Goal: Transaction & Acquisition: Download file/media

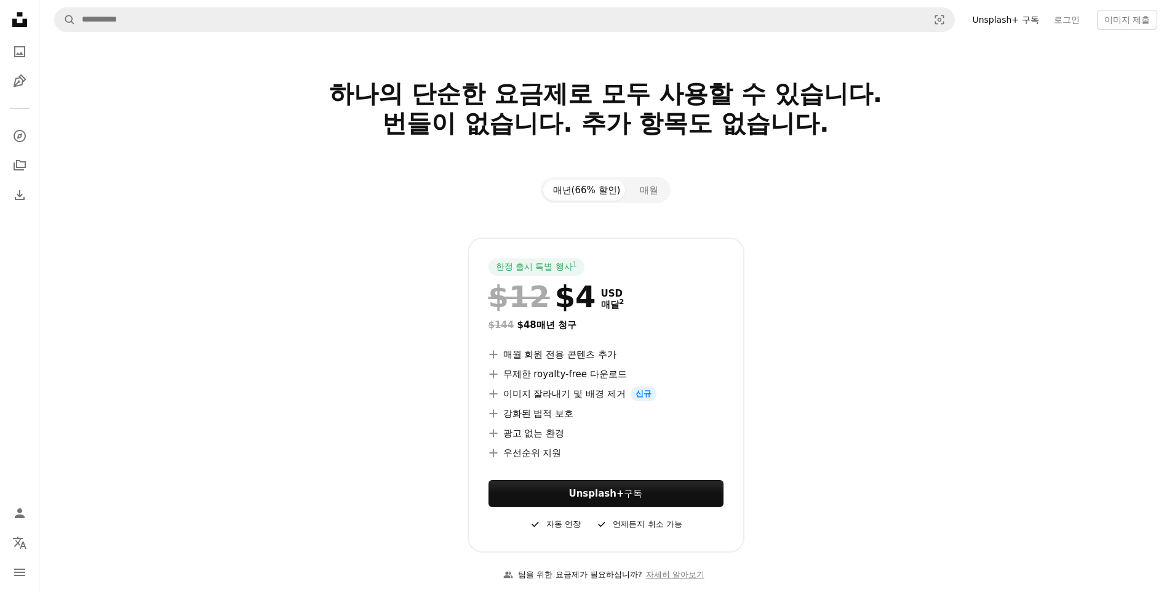
click at [897, 394] on div "한정 출시 특별 행사 1 $12 $4 USD 매달 2 $144 $48 매년 청구 A plus sign 매월 회원 전용 콘텐츠 추가 A plus…" at bounding box center [605, 394] width 797 height 315
drag, startPoint x: 608, startPoint y: 315, endPoint x: 533, endPoint y: 315, distance: 75.0
click at [533, 315] on div at bounding box center [605, 314] width 235 height 5
click at [535, 319] on div "$144 $48 매년 청구" at bounding box center [605, 324] width 235 height 15
drag, startPoint x: 573, startPoint y: 301, endPoint x: 618, endPoint y: 303, distance: 44.9
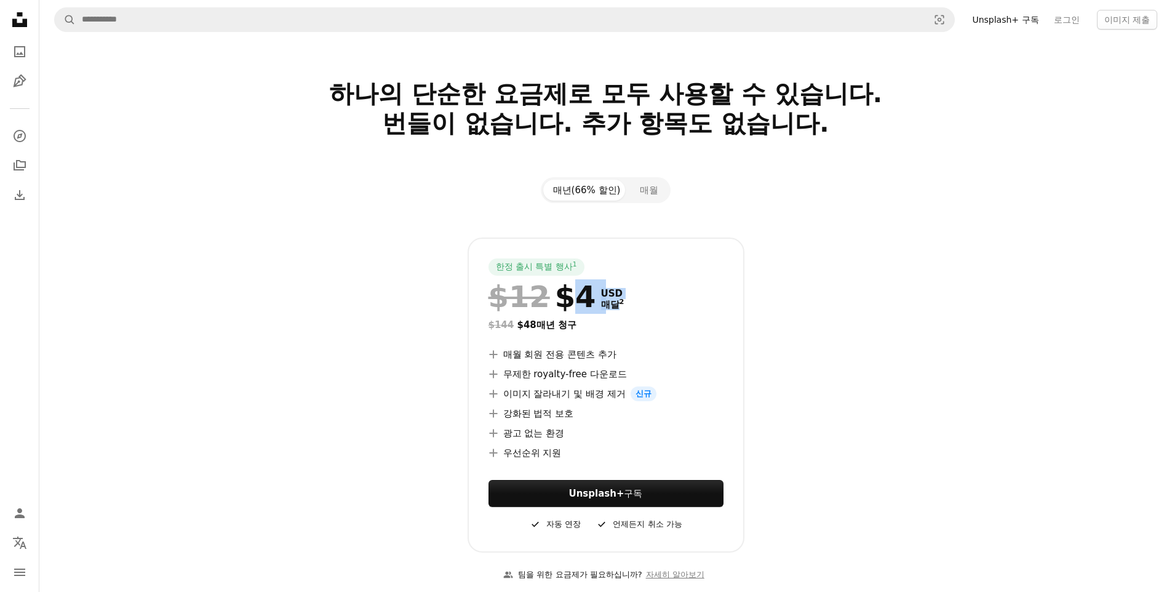
click at [617, 302] on div "$12 $4 USD 매달 2" at bounding box center [605, 296] width 235 height 32
click at [618, 303] on div "$12 $4 USD 매달 2" at bounding box center [605, 296] width 235 height 32
click at [702, 328] on div "$144 $48 매년 청구" at bounding box center [605, 324] width 235 height 15
click at [862, 333] on div "한정 출시 특별 행사 1 $12 $4 USD 매달 2 $144 $48 매년 청구 A plus sign 매월 회원 전용 콘텐츠 추가 A plus…" at bounding box center [605, 394] width 797 height 315
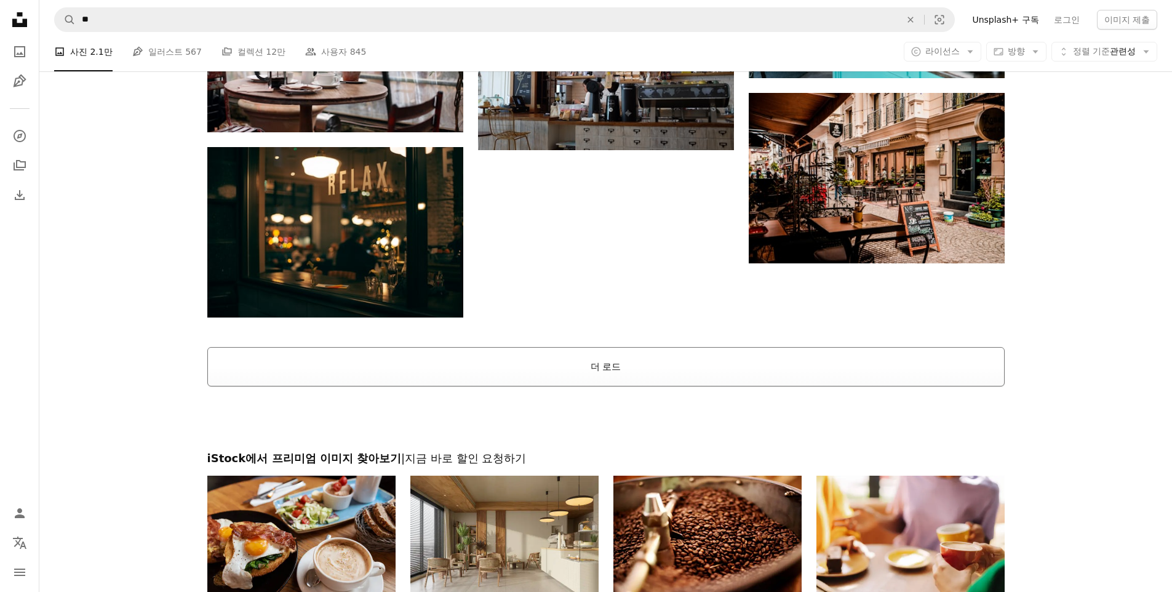
scroll to position [2114, 0]
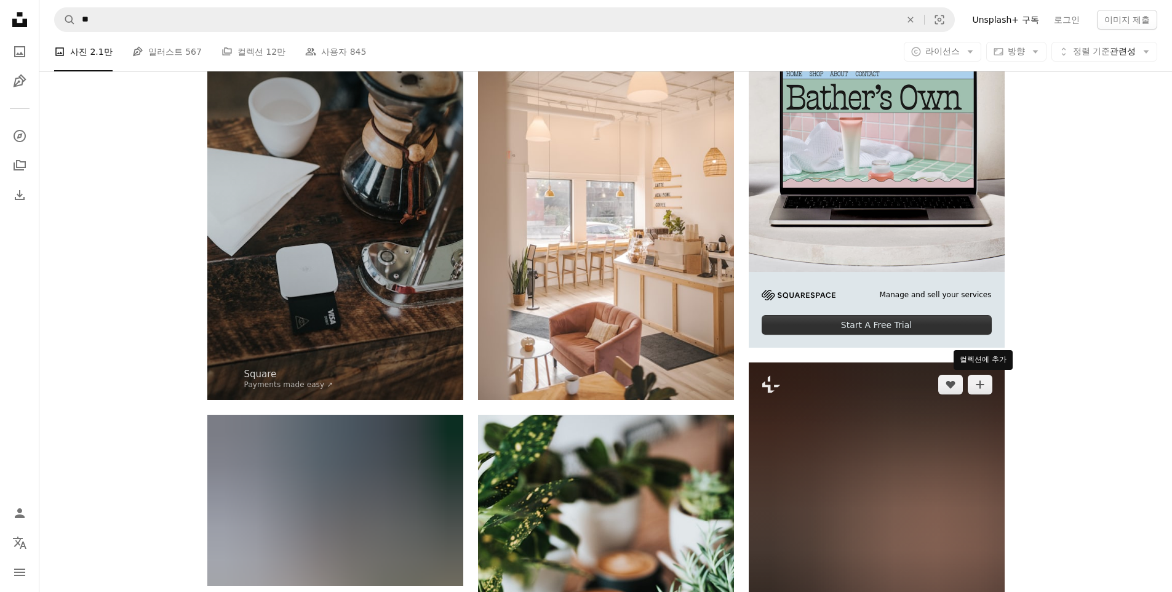
scroll to position [0, 0]
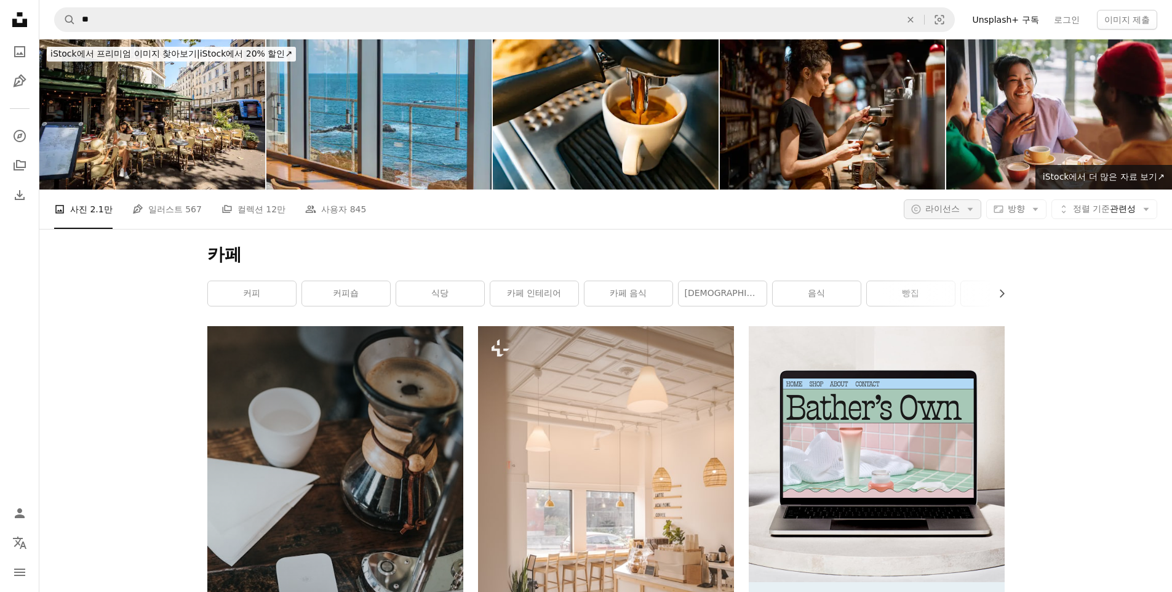
click at [945, 208] on span "라이선스" at bounding box center [942, 209] width 34 height 10
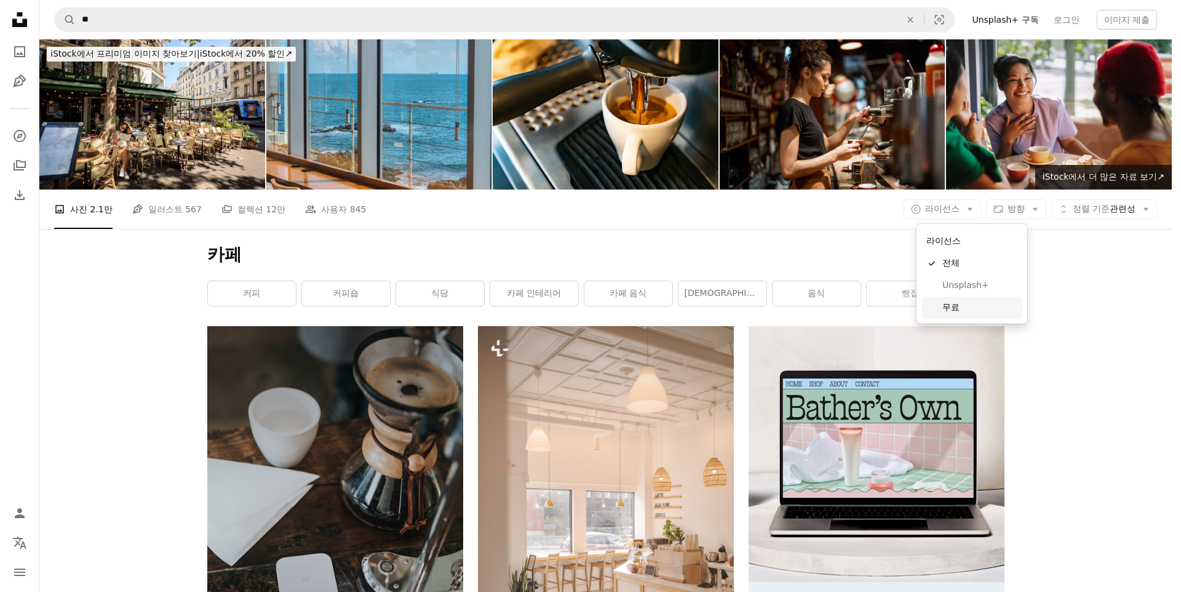
click at [963, 312] on span "무료" at bounding box center [979, 307] width 75 height 12
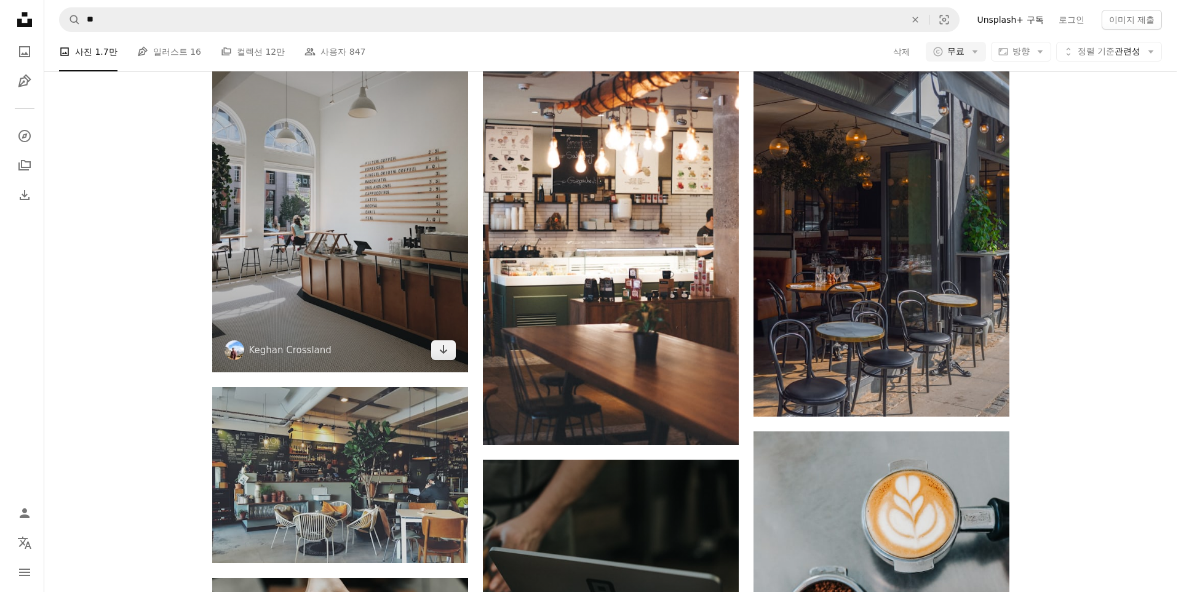
scroll to position [674, 0]
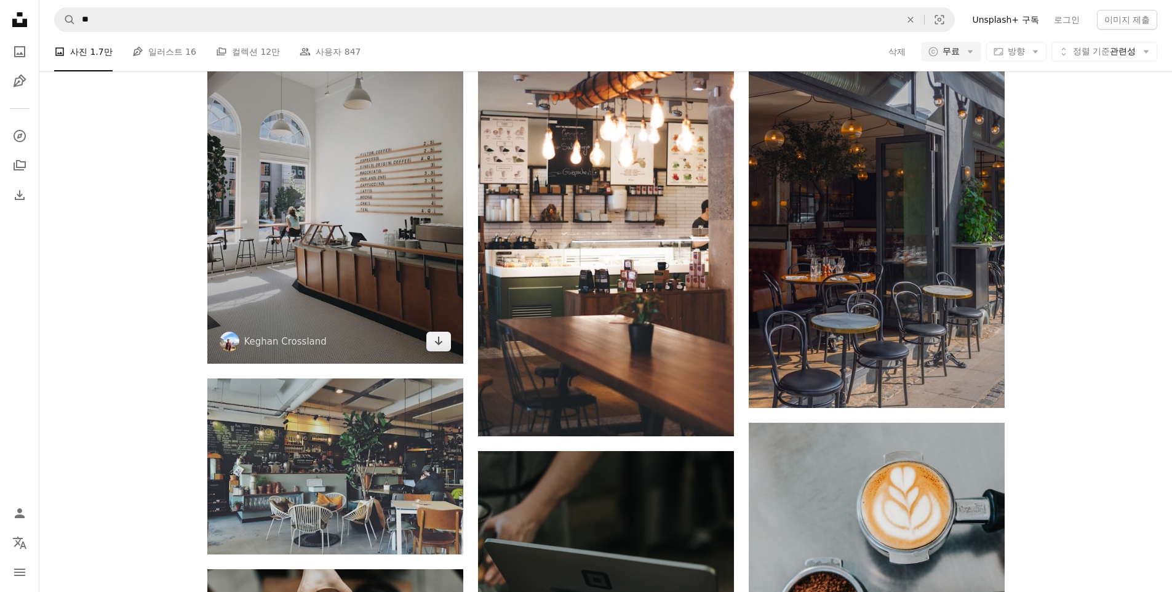
click at [416, 264] on img at bounding box center [335, 193] width 256 height 341
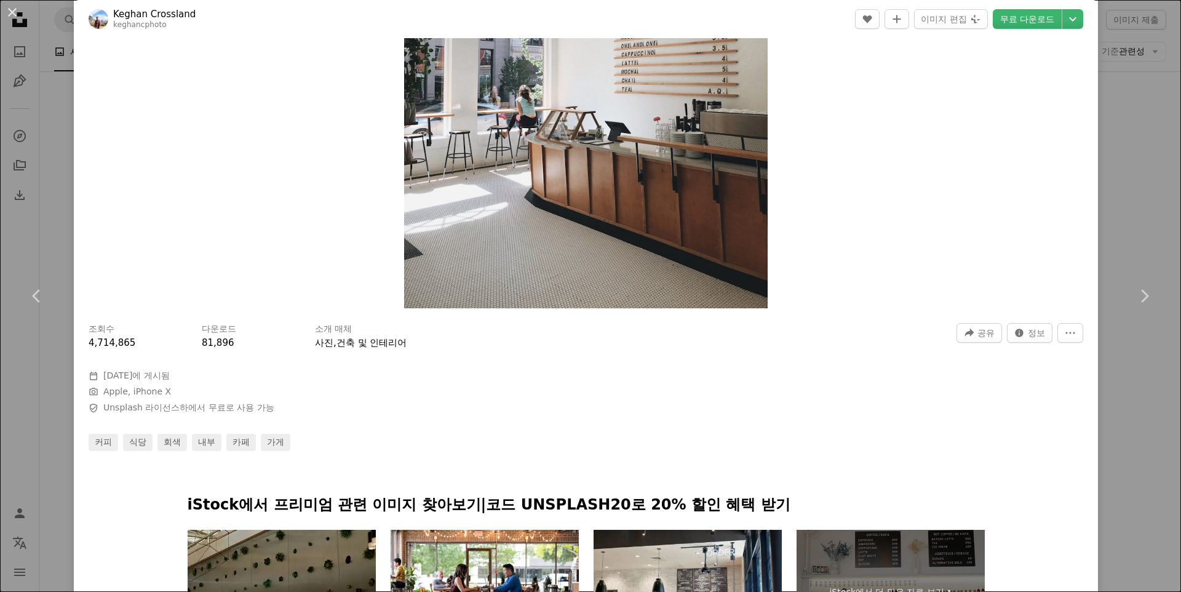
scroll to position [287, 0]
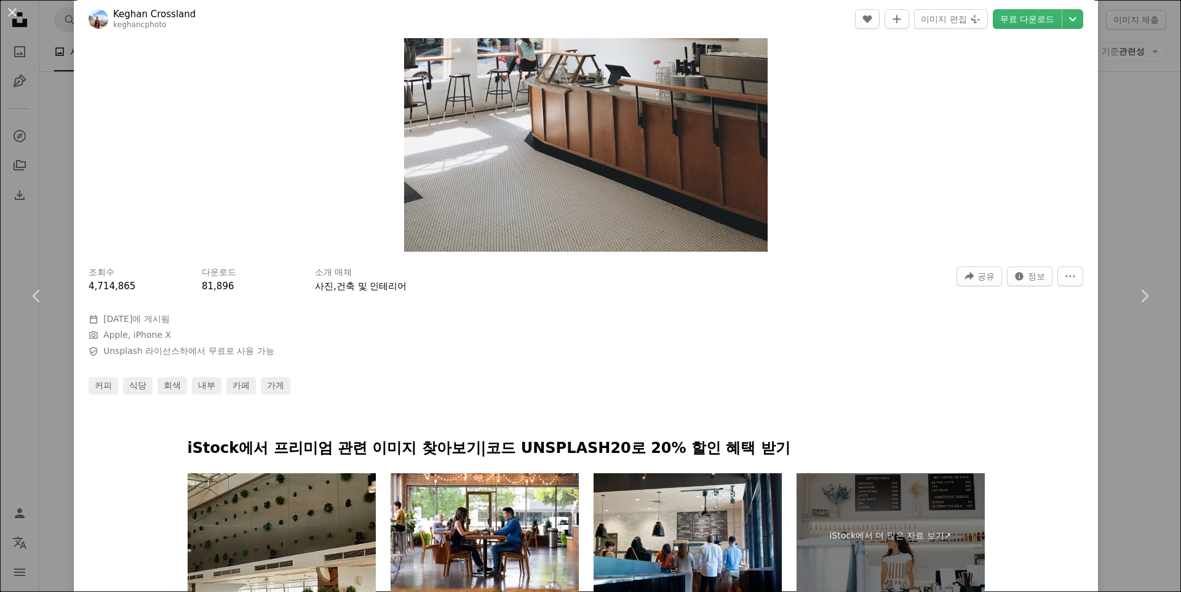
click at [193, 362] on div at bounding box center [586, 367] width 995 height 20
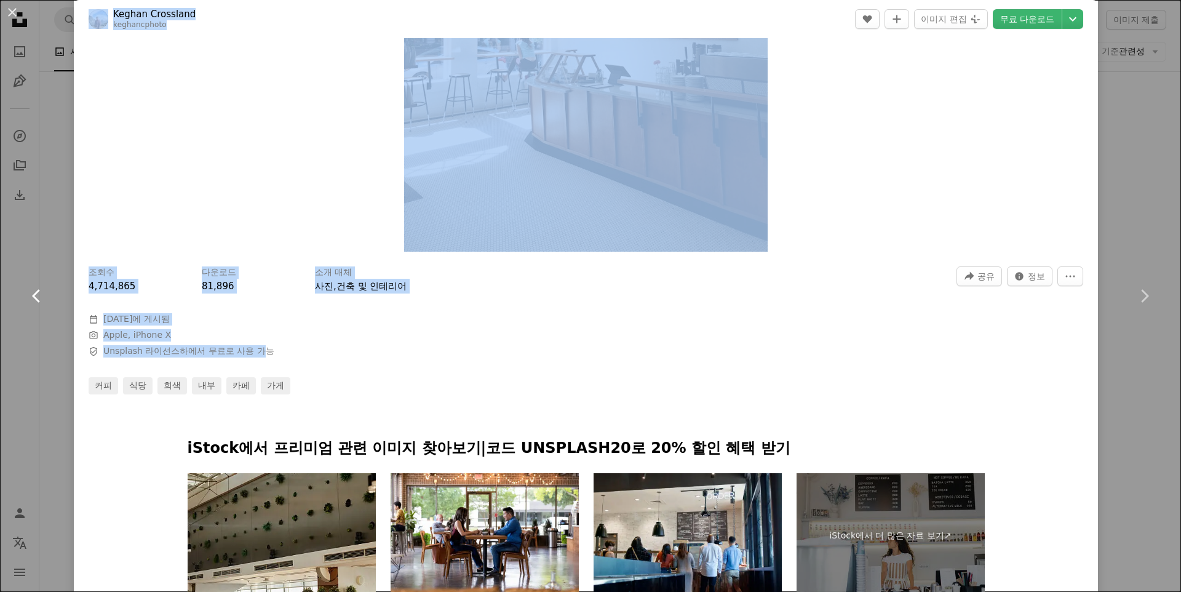
drag, startPoint x: 249, startPoint y: 349, endPoint x: 59, endPoint y: 348, distance: 190.1
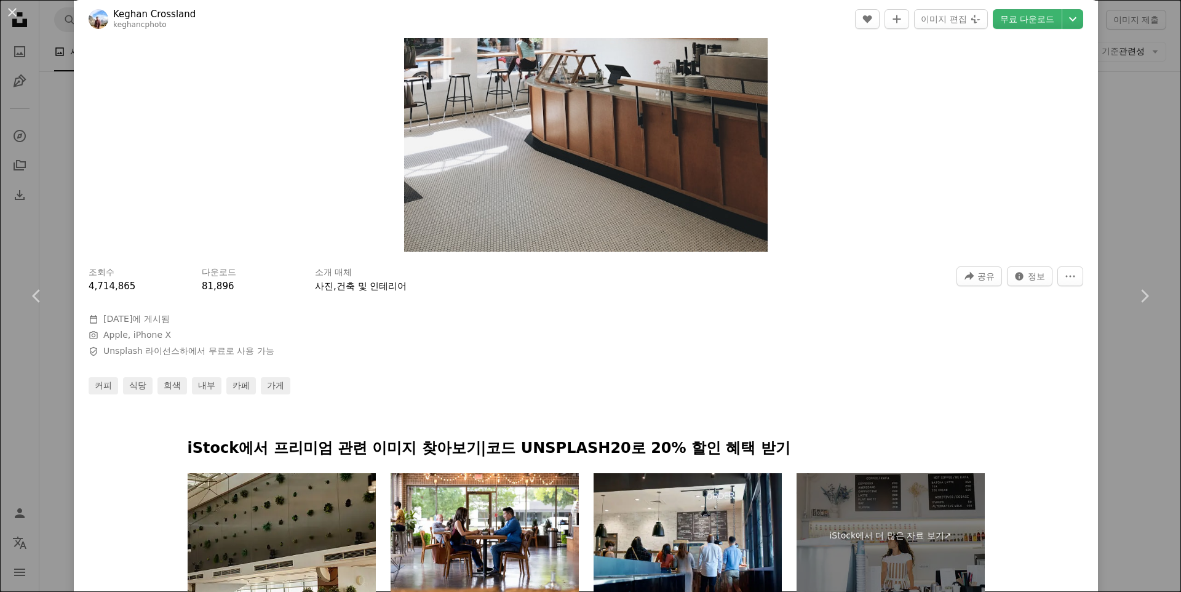
click at [309, 370] on div at bounding box center [586, 367] width 995 height 20
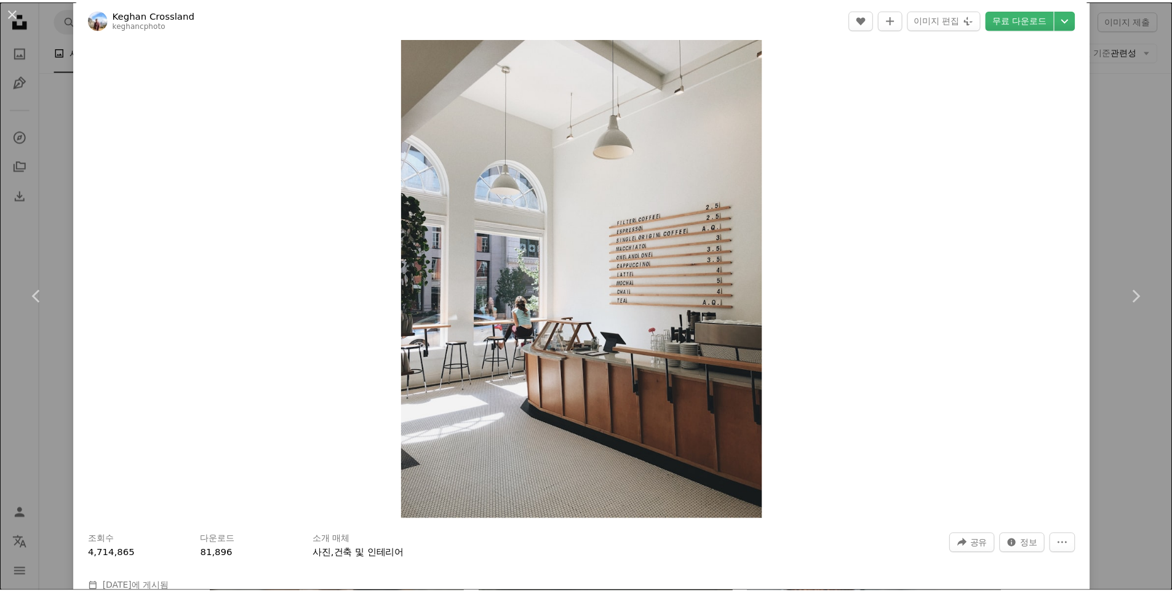
scroll to position [0, 0]
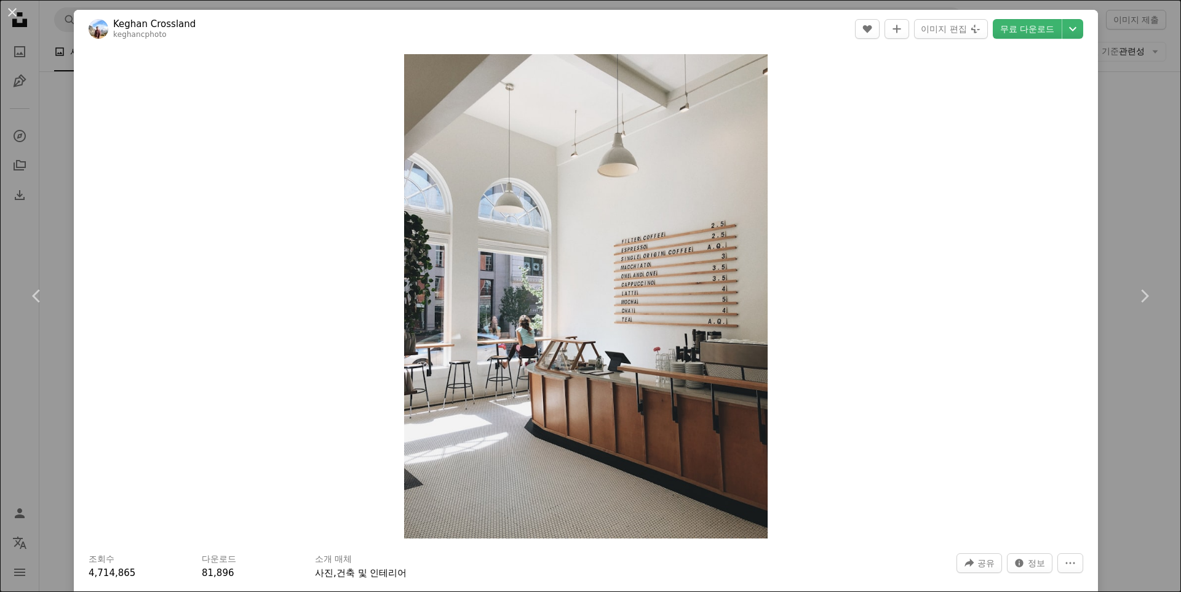
click at [1125, 145] on div "An X shape Chevron left Chevron right Keghan Crossland keghancphoto A heart A p…" at bounding box center [590, 296] width 1181 height 592
